Goal: Find specific page/section: Find specific page/section

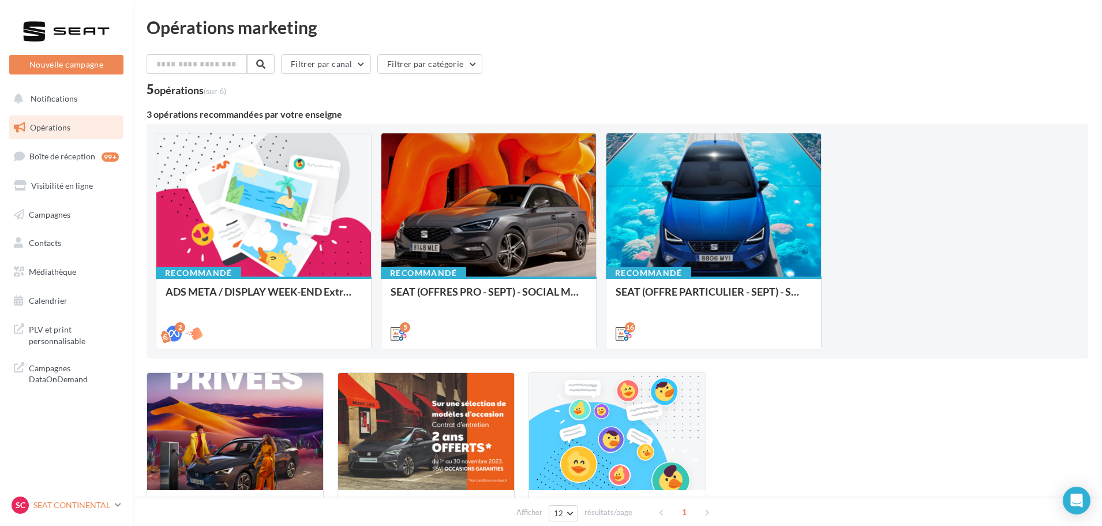
click at [113, 507] on link "SC SEAT CONTINENTAL SEAT-[GEOGRAPHIC_DATA]" at bounding box center [66, 505] width 114 height 22
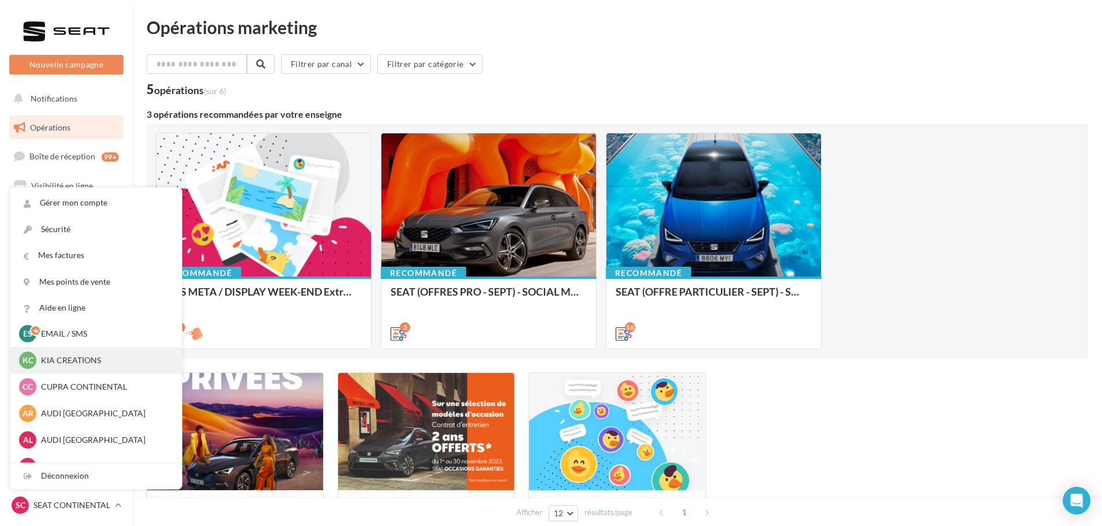
scroll to position [53, 0]
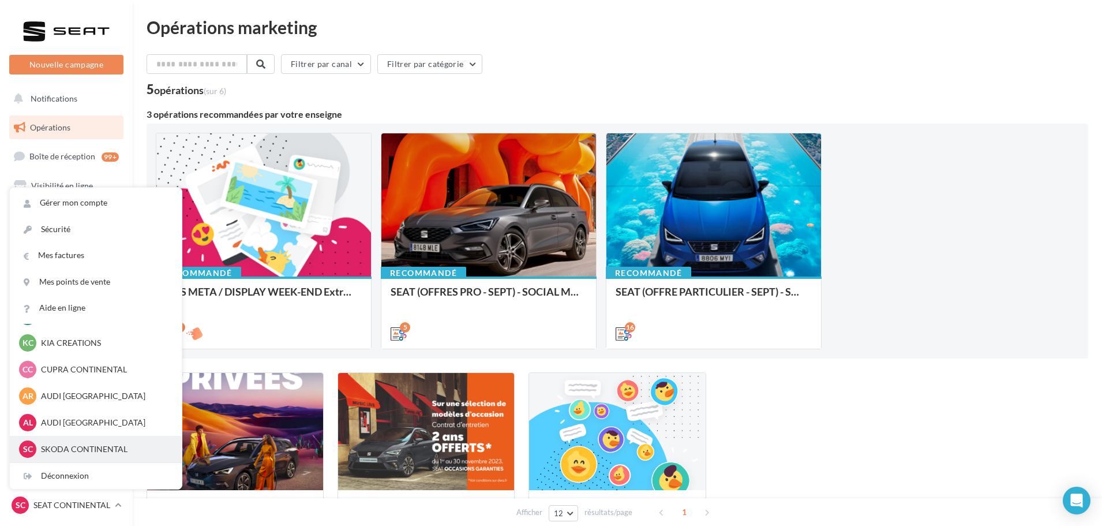
click at [80, 451] on p "SKODA CONTINENTAL" at bounding box center [104, 449] width 127 height 12
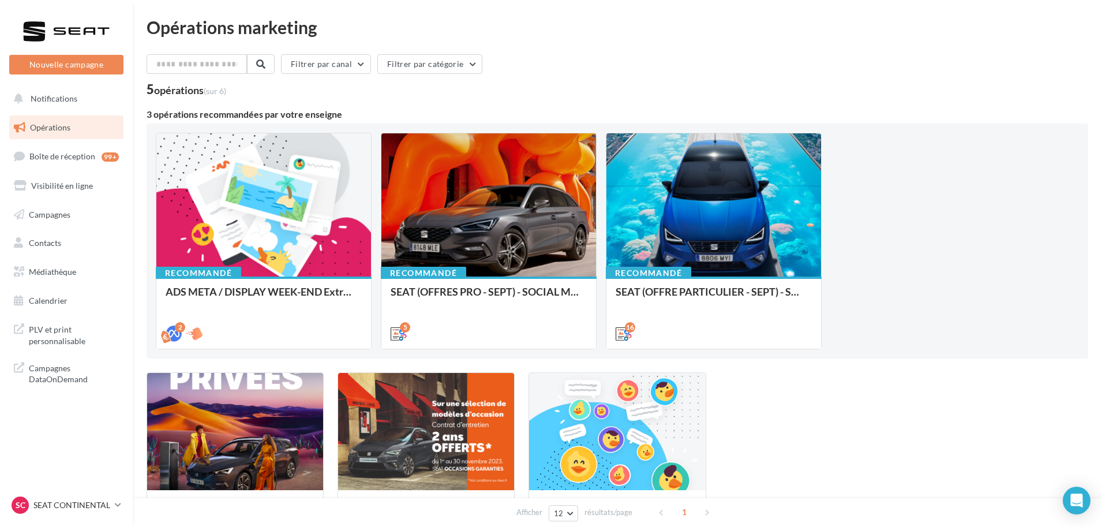
click at [1013, 408] on div "SOME - SEAT VENTES PRIVEES Phase teasing et phase de vente. 3 SEAT Occasions Ga…" at bounding box center [618, 467] width 942 height 190
click at [75, 377] on span "Campagnes DataOnDemand" at bounding box center [74, 372] width 90 height 25
click at [57, 332] on span "PLV et print personnalisable" at bounding box center [74, 333] width 90 height 25
click at [41, 330] on span "PLV et print personnalisable" at bounding box center [74, 333] width 90 height 25
click at [53, 335] on span "PLV et print personnalisable" at bounding box center [74, 333] width 90 height 25
